Goal: Navigation & Orientation: Find specific page/section

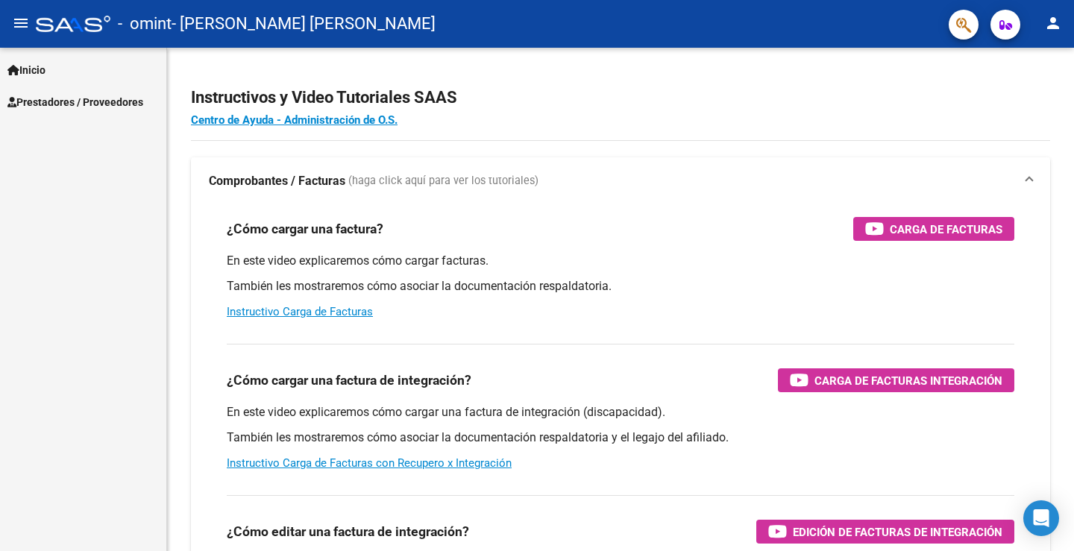
click at [87, 95] on span "Prestadores / Proveedores" at bounding box center [75, 102] width 136 height 16
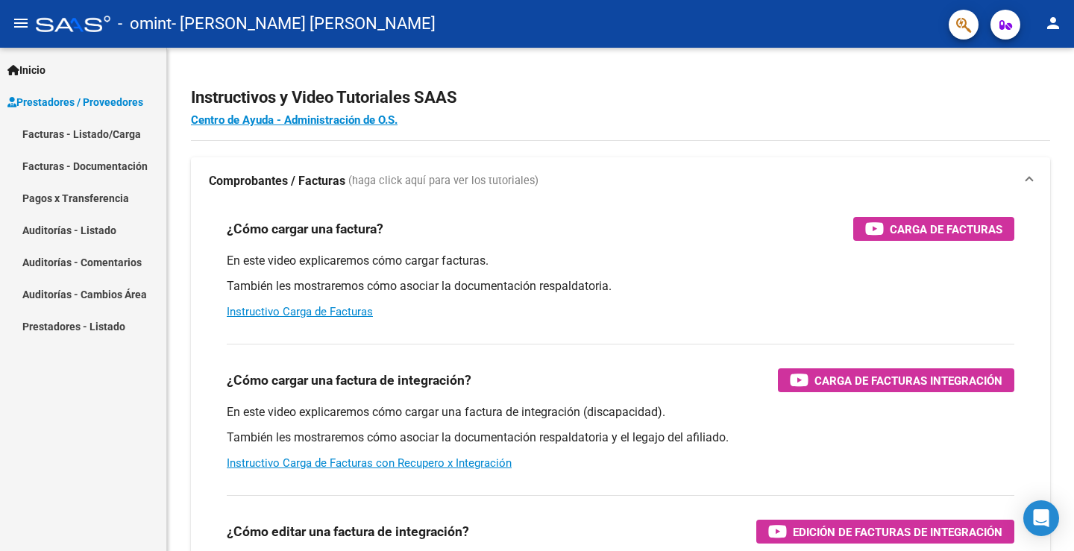
click at [81, 131] on link "Facturas - Listado/Carga" at bounding box center [83, 134] width 166 height 32
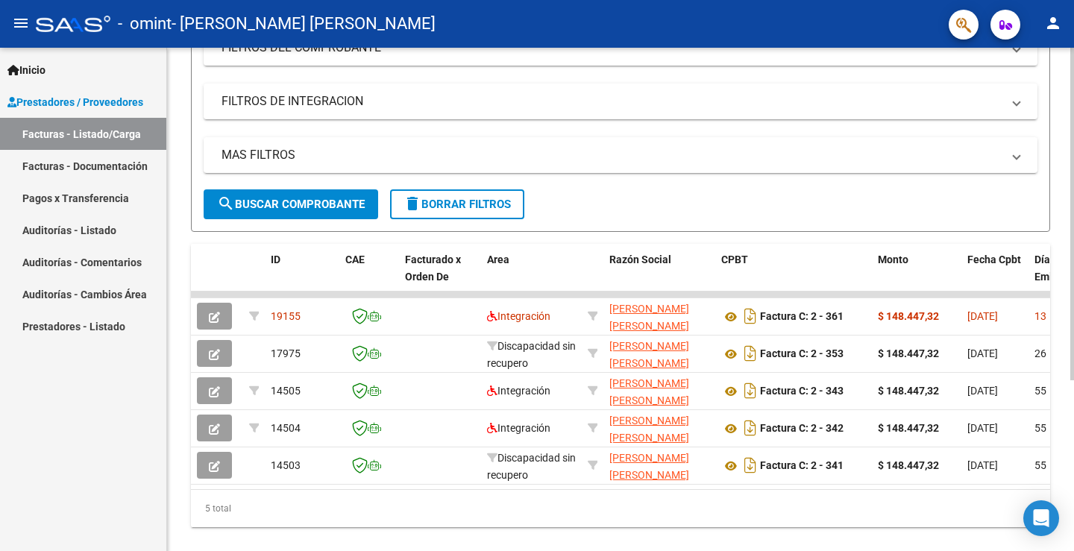
scroll to position [259, 0]
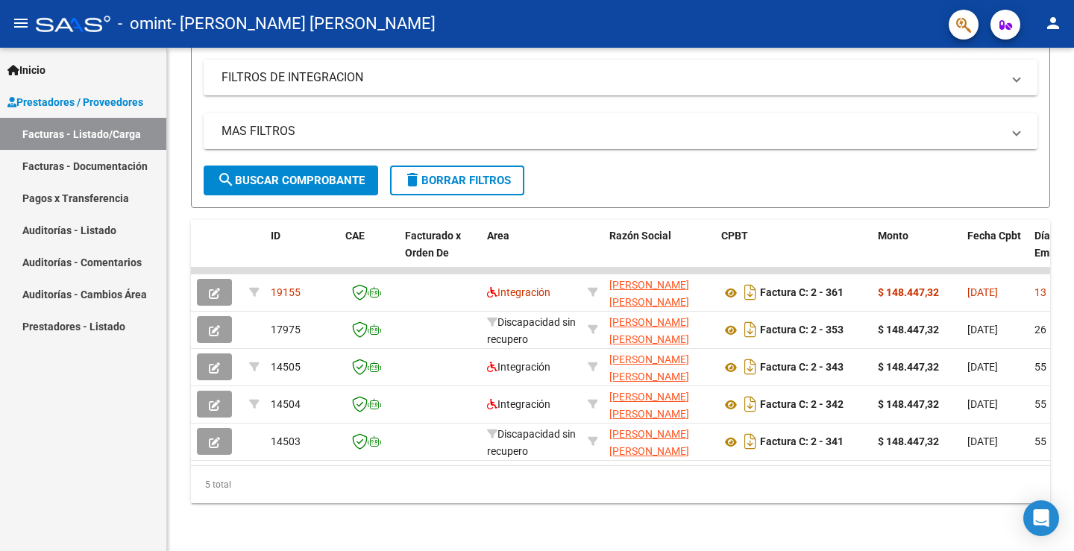
click at [98, 157] on link "Facturas - Documentación" at bounding box center [83, 166] width 166 height 32
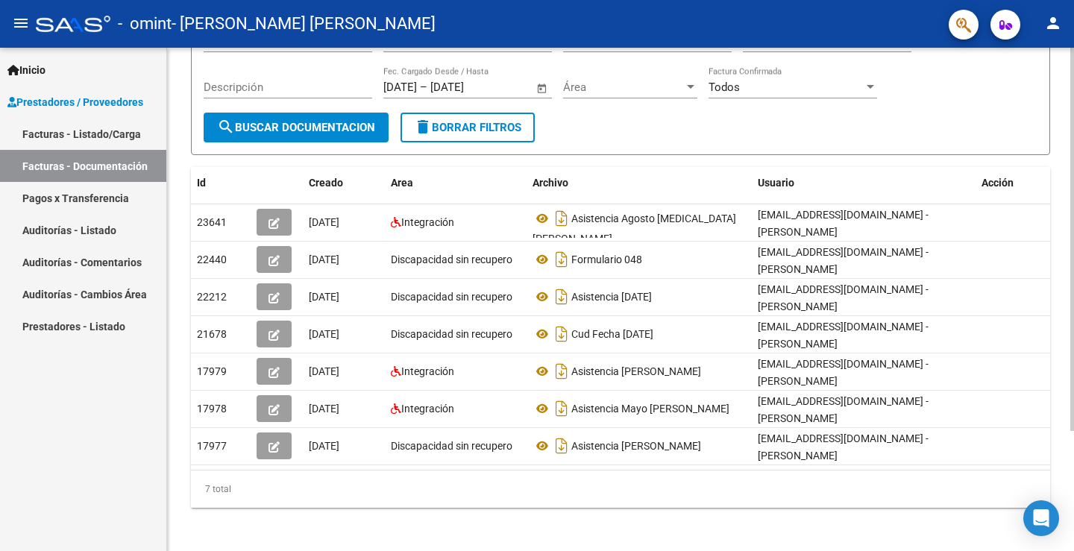
scroll to position [157, 0]
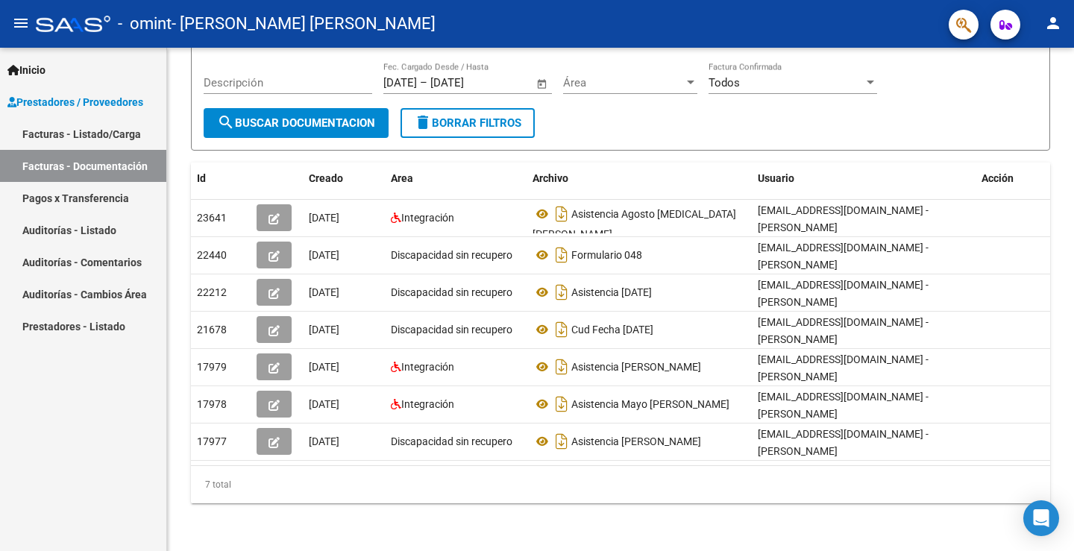
click at [51, 198] on link "Pagos x Transferencia" at bounding box center [83, 198] width 166 height 32
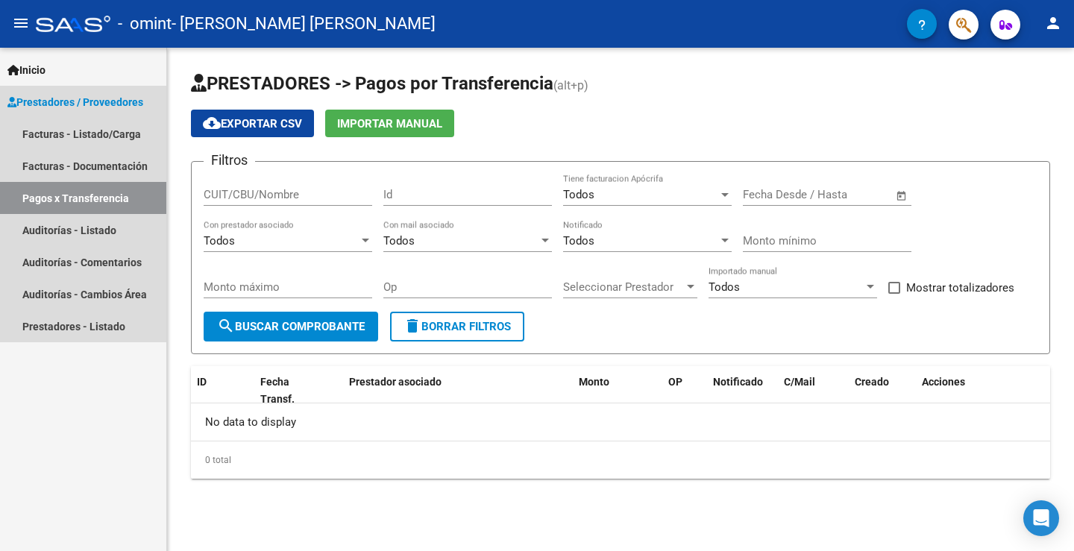
click at [80, 92] on link "Prestadores / Proveedores" at bounding box center [83, 102] width 166 height 32
